Goal: Transaction & Acquisition: Purchase product/service

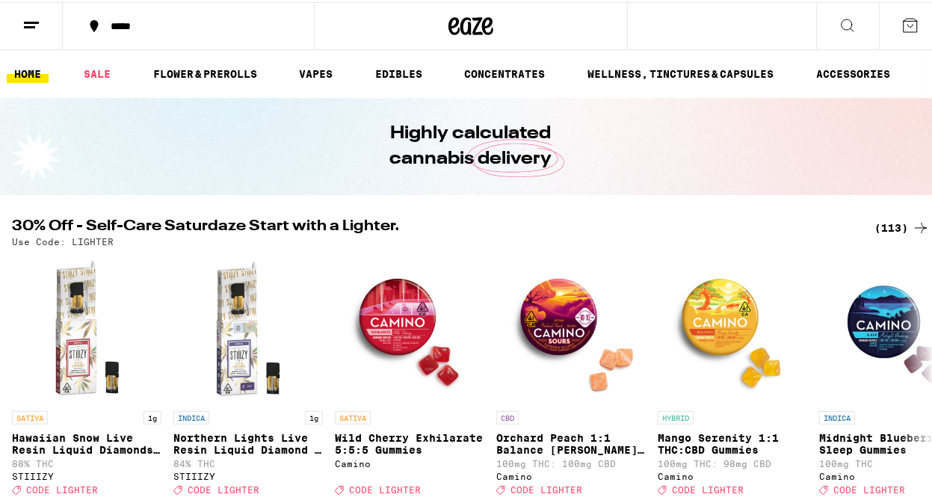
click at [838, 19] on icon at bounding box center [847, 23] width 18 height 18
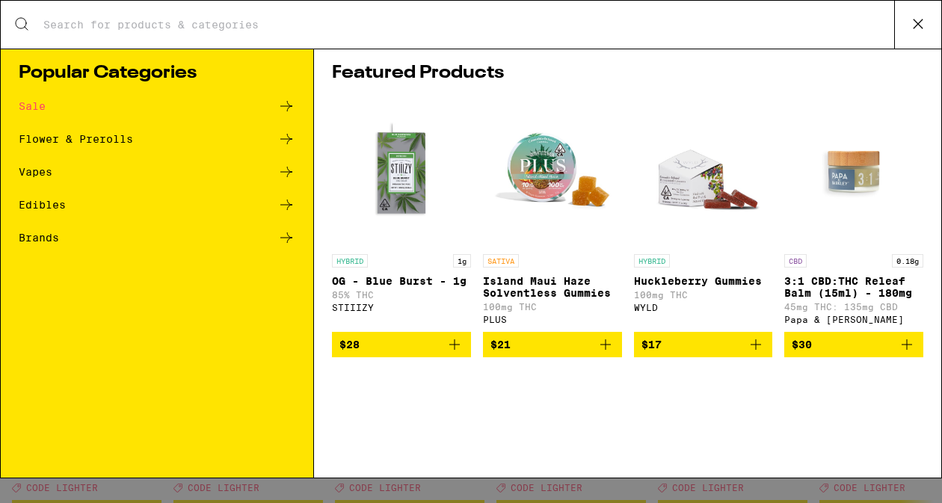
click at [53, 28] on input "Search for Products" at bounding box center [468, 24] width 851 height 13
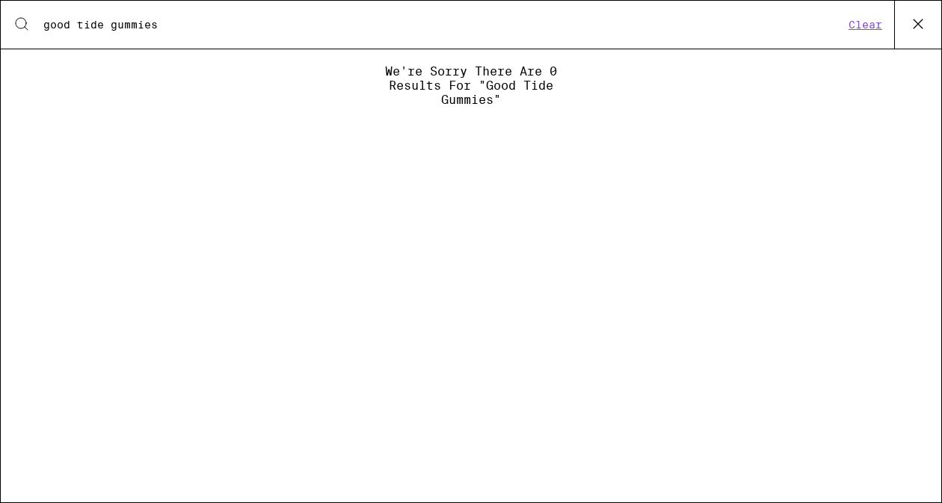
type input "good tide gummies"
click at [165, 24] on input "good tide gummies" at bounding box center [443, 24] width 801 height 13
